Goal: Task Accomplishment & Management: Complete application form

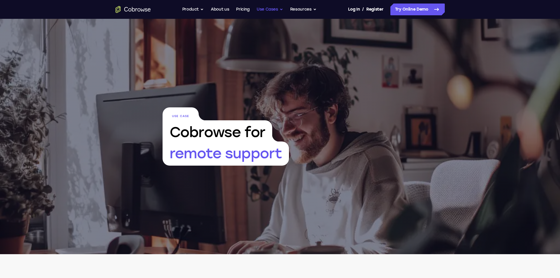
click at [282, 9] on button "Use Cases" at bounding box center [270, 10] width 26 height 12
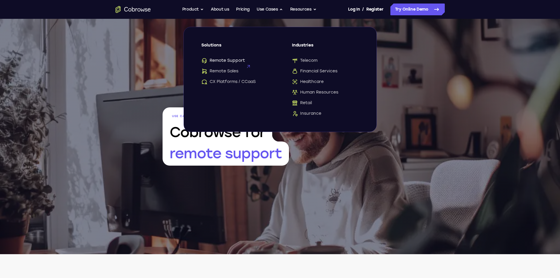
click at [224, 61] on span "Remote Support" at bounding box center [223, 61] width 44 height 6
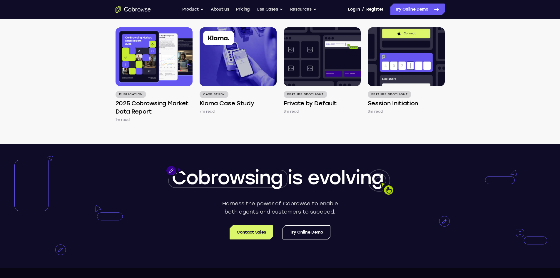
scroll to position [1764, 0]
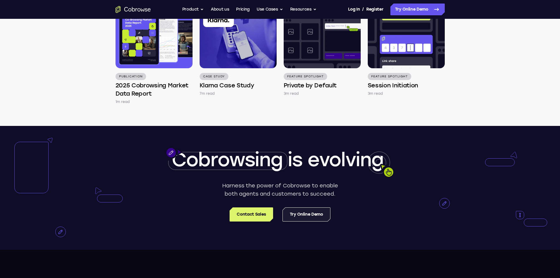
click at [306, 220] on link "Try Online Demo" at bounding box center [307, 214] width 48 height 14
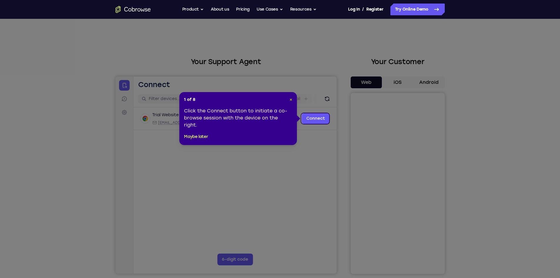
click at [290, 98] on span "×" at bounding box center [291, 99] width 3 height 5
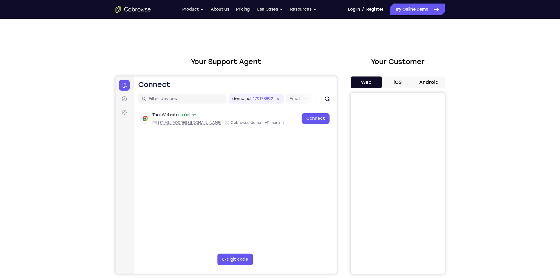
click at [395, 81] on button "iOS" at bounding box center [397, 82] width 31 height 12
click at [428, 82] on button "Android" at bounding box center [428, 82] width 31 height 12
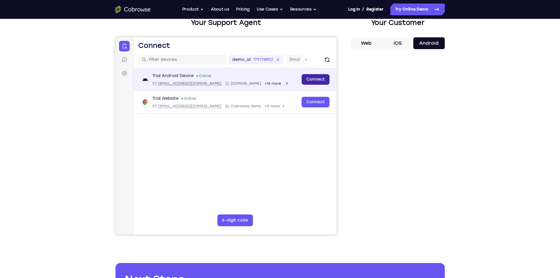
click at [316, 76] on link "Connect" at bounding box center [315, 79] width 28 height 11
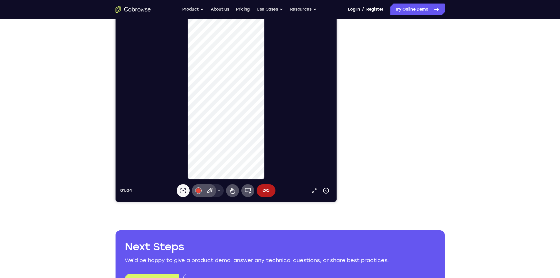
scroll to position [118, 0]
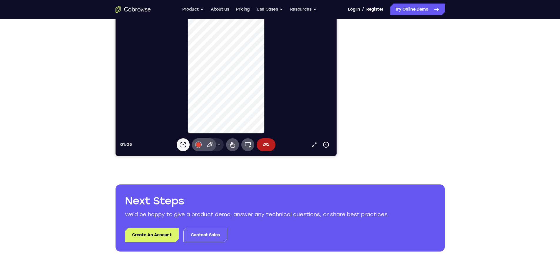
click at [199, 233] on link "Contact Sales" at bounding box center [205, 235] width 44 height 14
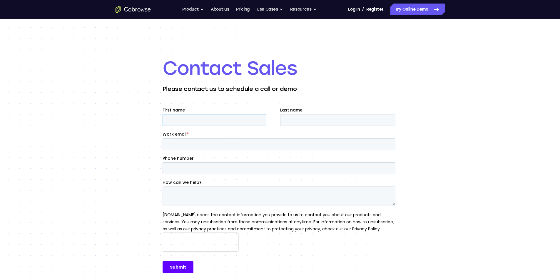
click at [230, 118] on input "First name" at bounding box center [214, 120] width 104 height 12
type input "[PERSON_NAME]"
click at [325, 123] on input "Last name" at bounding box center [337, 120] width 115 height 12
type input "[PERSON_NAME] [PERSON_NAME]"
click at [235, 145] on input "Work email *" at bounding box center [278, 144] width 233 height 12
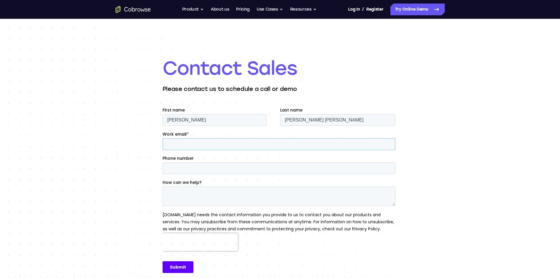
type input "[PERSON_NAME][EMAIL_ADDRESS][PERSON_NAME][DOMAIN_NAME]"
click at [223, 167] on input "Phone number" at bounding box center [278, 168] width 233 height 12
type input "[PHONE_NUMBER]"
click at [200, 193] on textarea "How can we help?" at bounding box center [278, 195] width 233 height 19
type textarea "W"
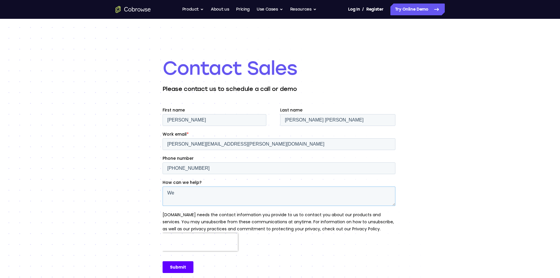
type textarea "W"
type textarea "I"
drag, startPoint x: 367, startPoint y: 196, endPoint x: 141, endPoint y: 193, distance: 225.8
click at [162, 193] on html "First name Juan Last name Bellón Fernández Work email * juan.bellon@masorange.e…" at bounding box center [279, 195] width 235 height 176
paste textarea "analyzing cobrowsing solutions for our client apps so our call center agents ca…"
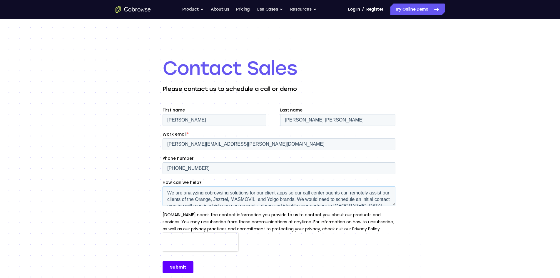
click at [166, 193] on textarea "We are analyzing cobrowsing solutions for our client apps so our call center ag…" at bounding box center [278, 195] width 233 height 19
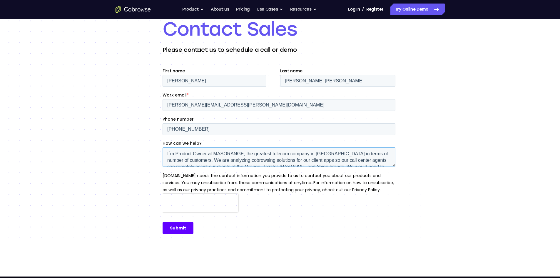
scroll to position [12, 0]
drag, startPoint x: 200, startPoint y: 155, endPoint x: 184, endPoint y: 157, distance: 15.9
click at [184, 157] on textarea "I´m Product Owner at MASORANGE, the greatest telecom company in Spain in terms …" at bounding box center [278, 156] width 233 height 19
click at [336, 157] on textarea "I´m Product Owner at MASORANGE, the greatest telecom company in Spain in terms …" at bounding box center [278, 156] width 233 height 19
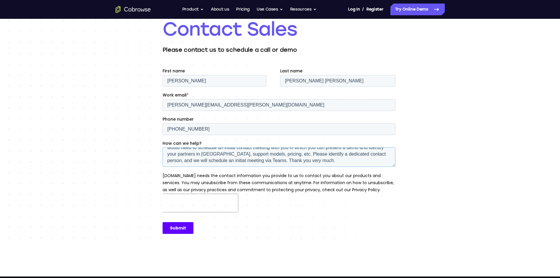
scroll to position [26, 0]
type textarea "I´m Product Owner at MASORANGE, the greatest telecom company in Spain in terms …"
click at [186, 228] on input "Submit" at bounding box center [177, 228] width 31 height 12
